Goal: Navigation & Orientation: Find specific page/section

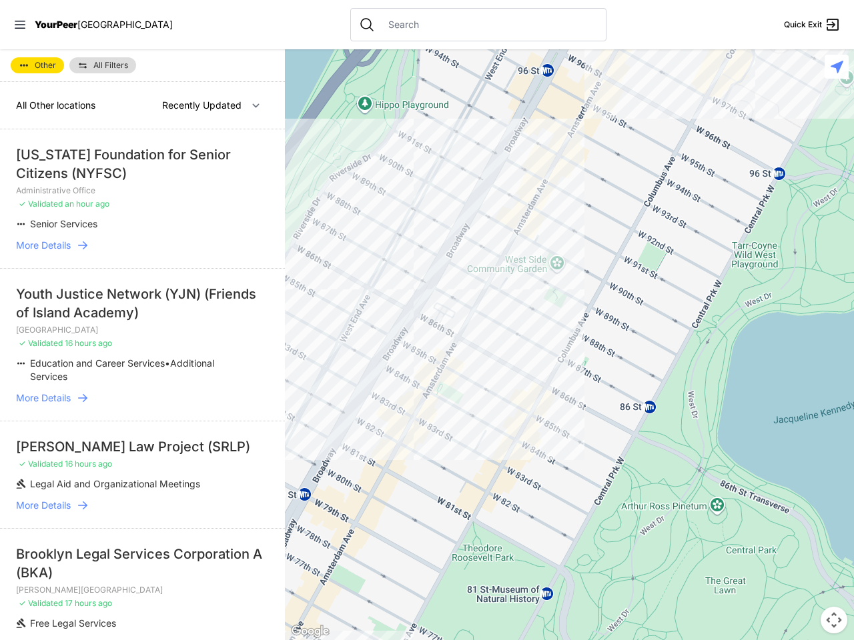
click at [20, 25] on icon at bounding box center [20, 25] width 11 height 8
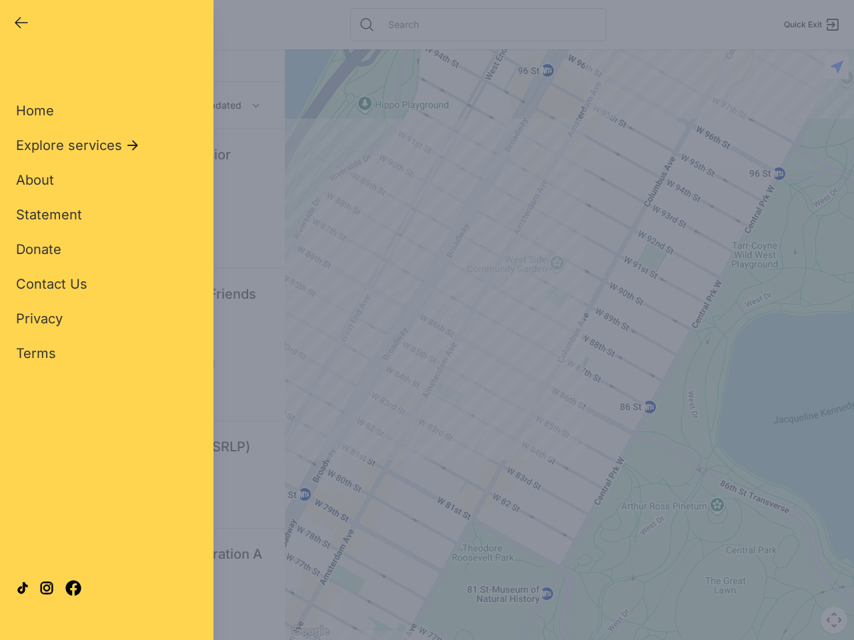
click at [569, 345] on div "Close panel YourPeer [GEOGRAPHIC_DATA] Quick Exit Single Adult Families Soup Ki…" at bounding box center [427, 320] width 854 height 640
click at [834, 620] on div "Close panel YourPeer [GEOGRAPHIC_DATA] Quick Exit Single Adult Families Soup Ki…" at bounding box center [427, 320] width 854 height 640
click at [836, 67] on div "Close panel YourPeer [GEOGRAPHIC_DATA] Quick Exit Single Adult Families Soup Ki…" at bounding box center [427, 320] width 854 height 640
